Goal: Connect with others: Connect with others

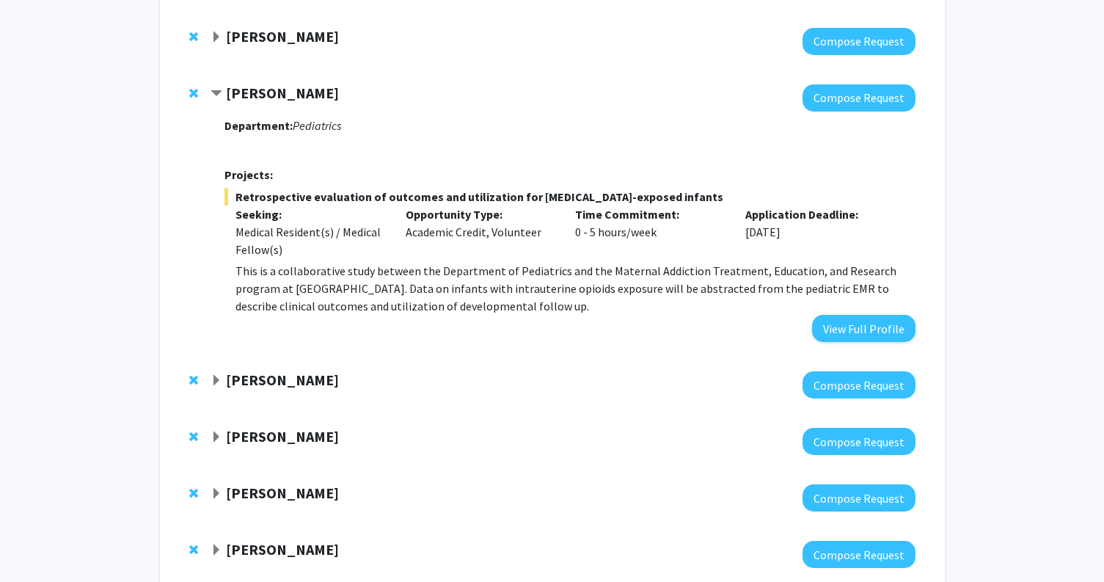
scroll to position [265, 0]
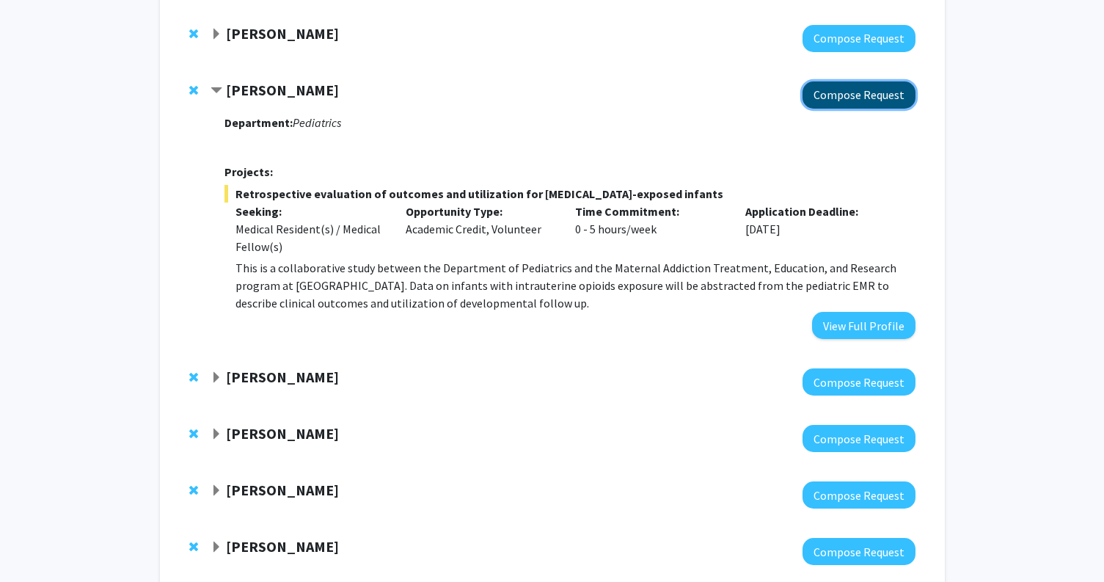
click at [829, 97] on button "Compose Request" at bounding box center [859, 94] width 113 height 27
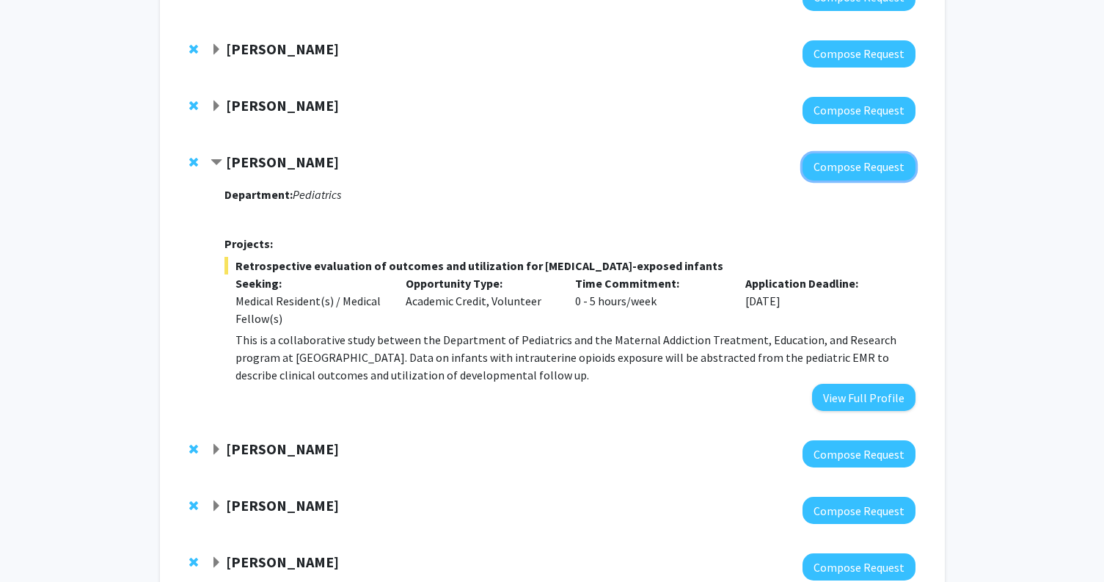
scroll to position [159, 0]
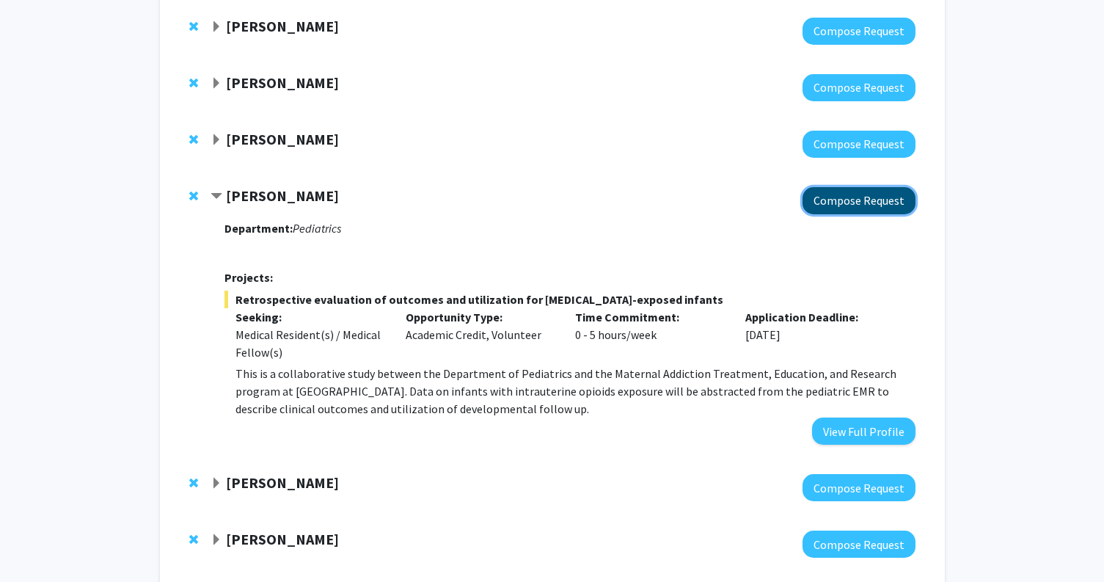
click at [882, 202] on button "Compose Request" at bounding box center [859, 200] width 113 height 27
click at [151, 308] on div "Bookmarks Bookmark the faculty/staff you are interested in working with to help…" at bounding box center [552, 422] width 807 height 1006
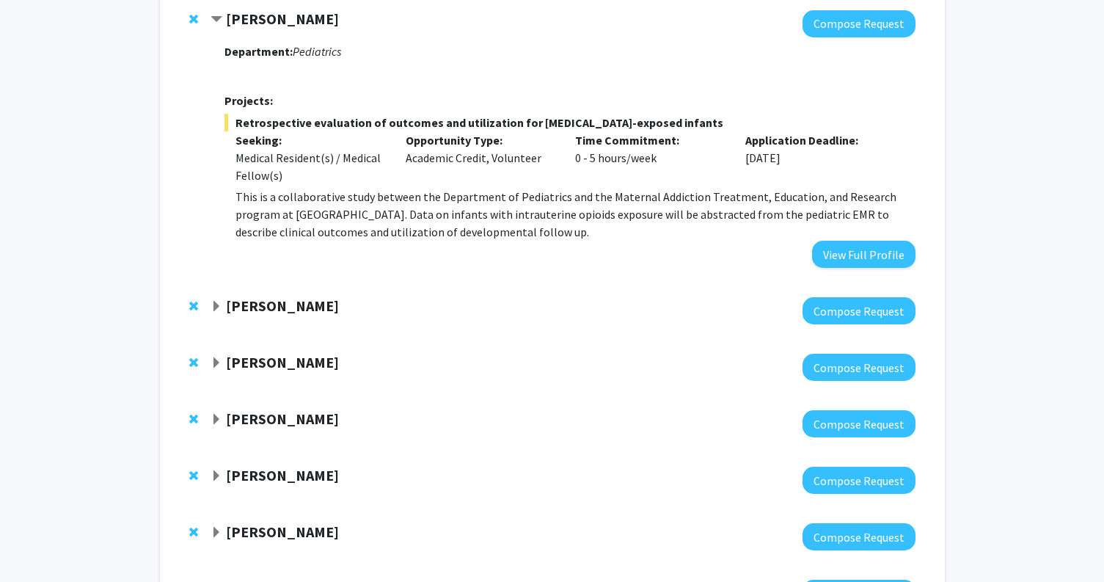
scroll to position [337, 0]
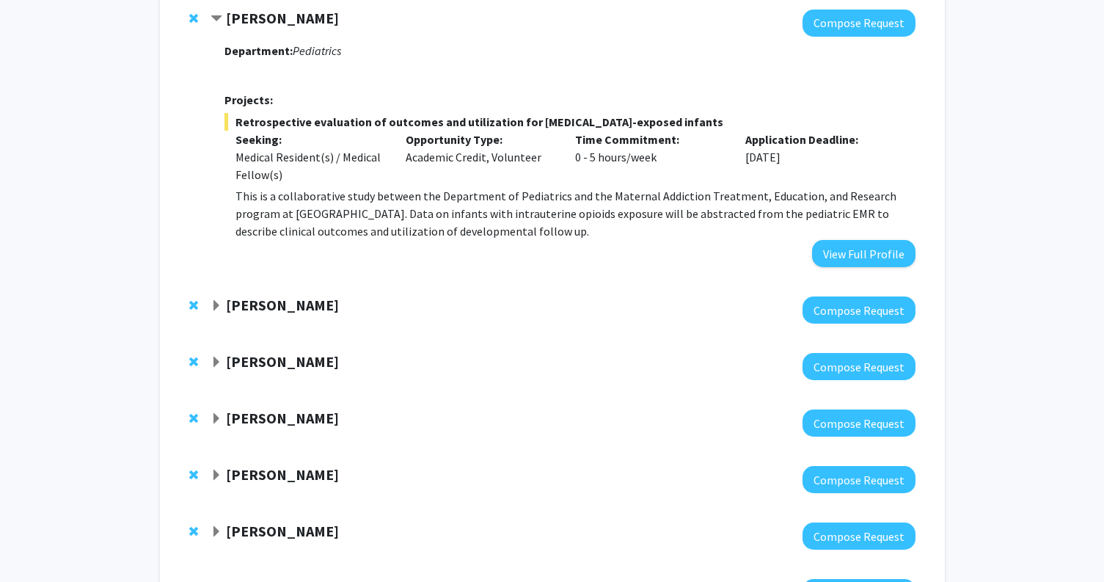
click at [236, 312] on strong "[PERSON_NAME]" at bounding box center [282, 305] width 113 height 18
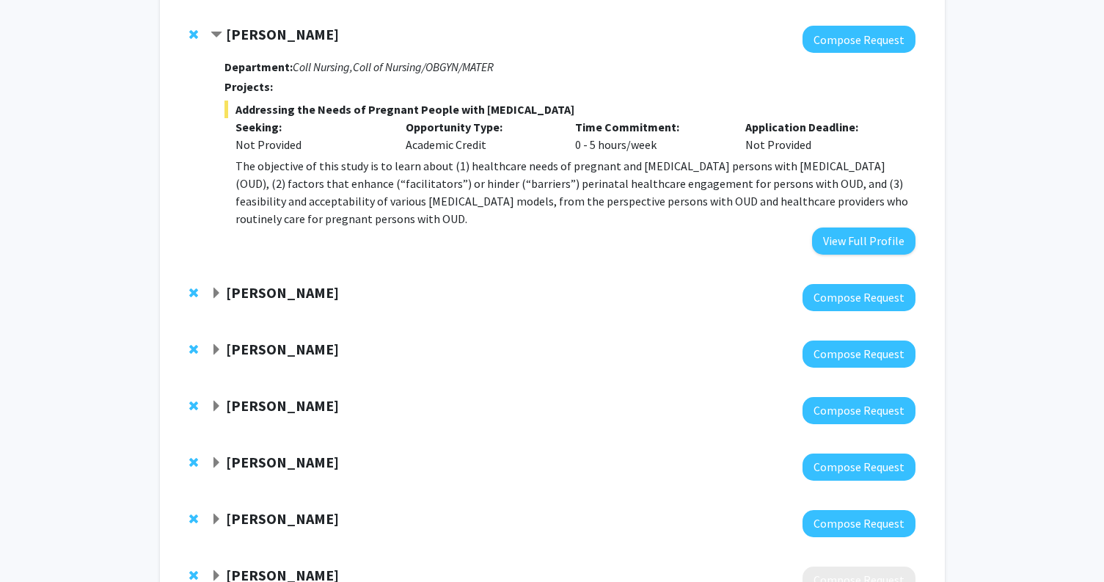
scroll to position [609, 0]
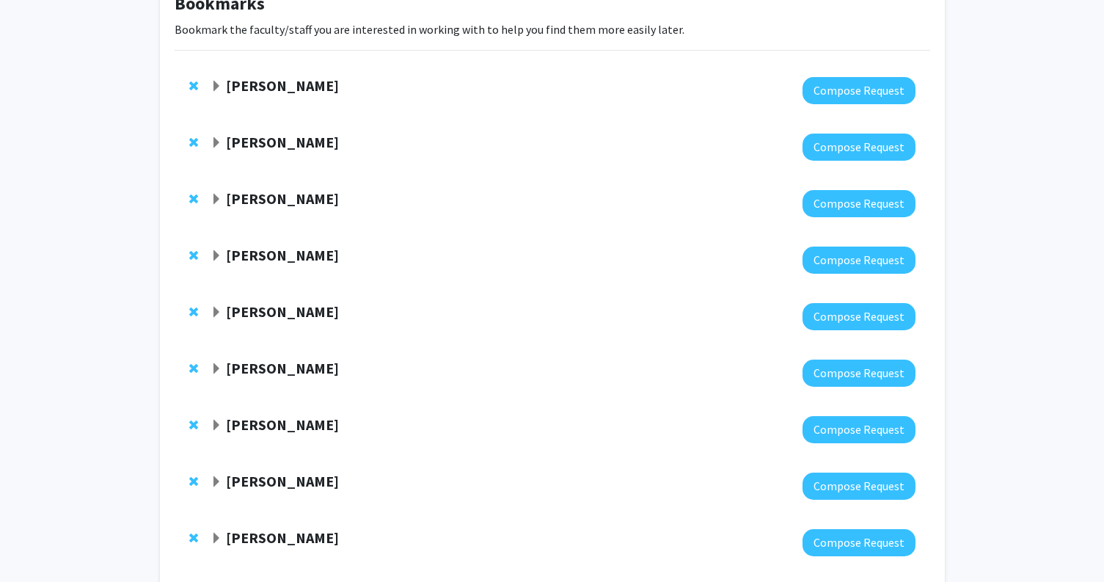
scroll to position [105, 0]
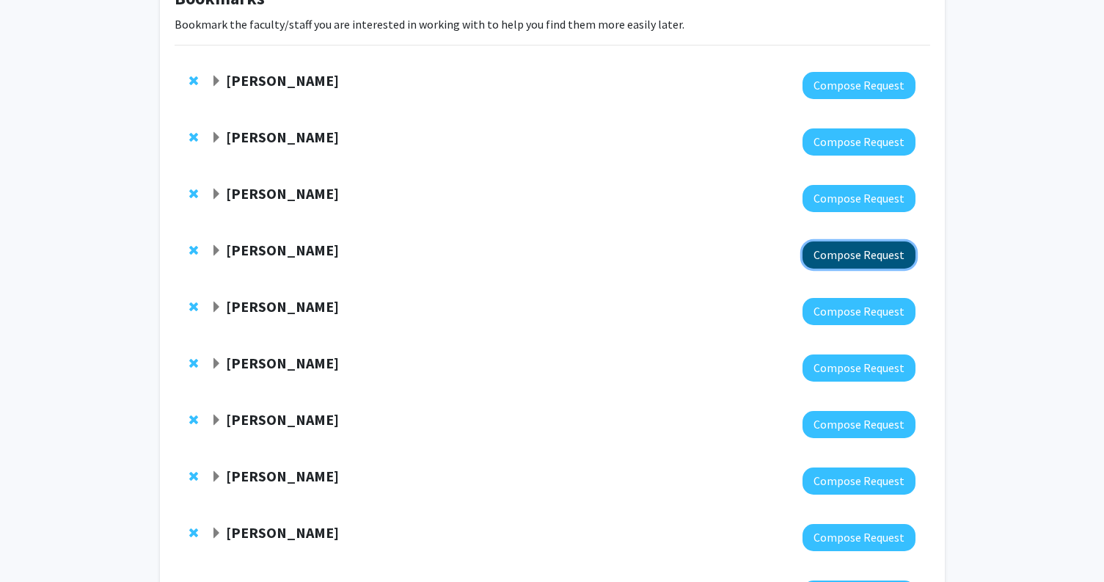
click at [848, 255] on button "Compose Request" at bounding box center [859, 254] width 113 height 27
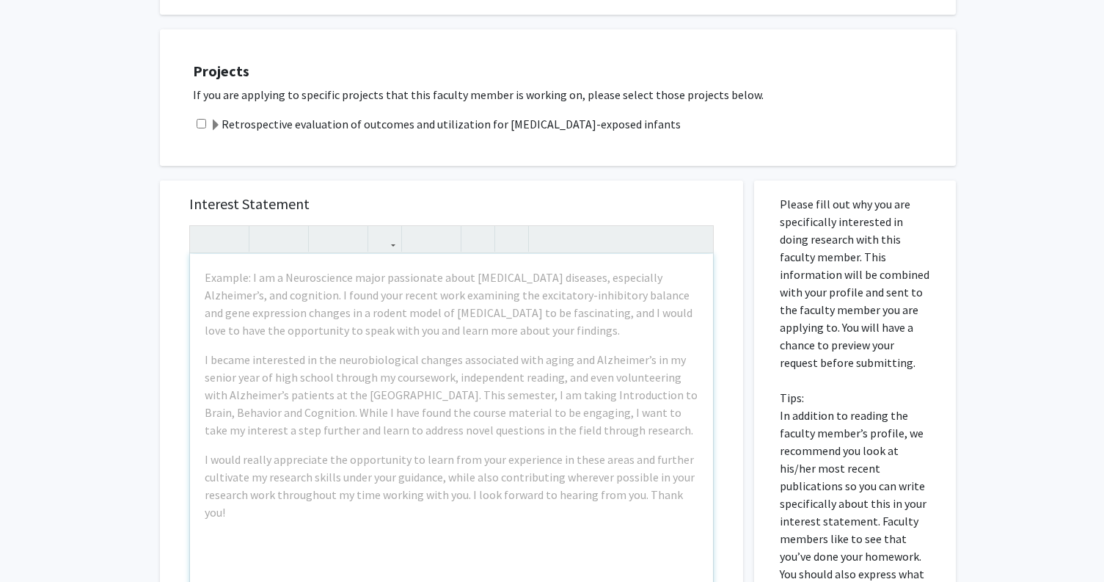
scroll to position [448, 0]
